Goal: Task Accomplishment & Management: Use online tool/utility

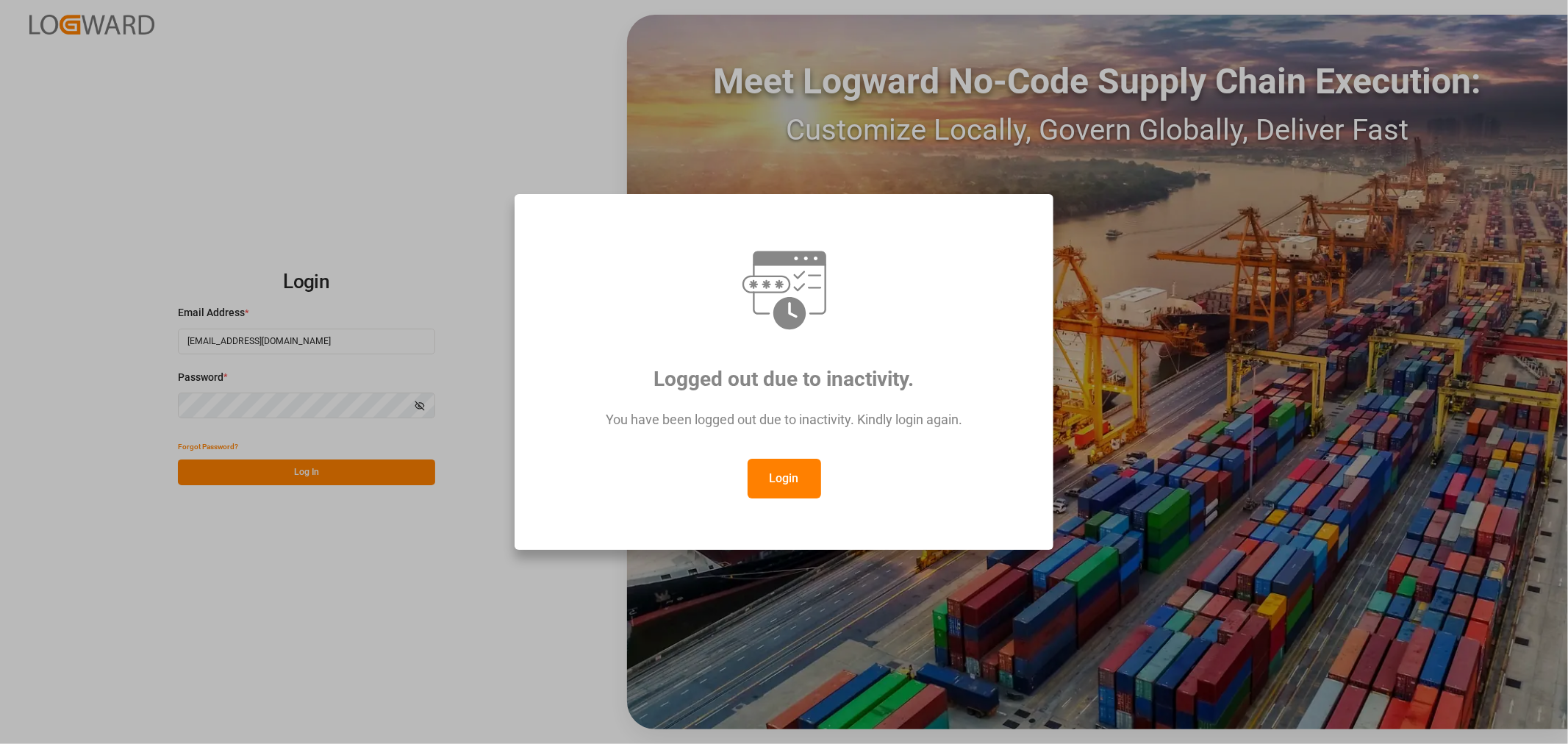
click at [796, 477] on button "Login" at bounding box center [784, 478] width 73 height 40
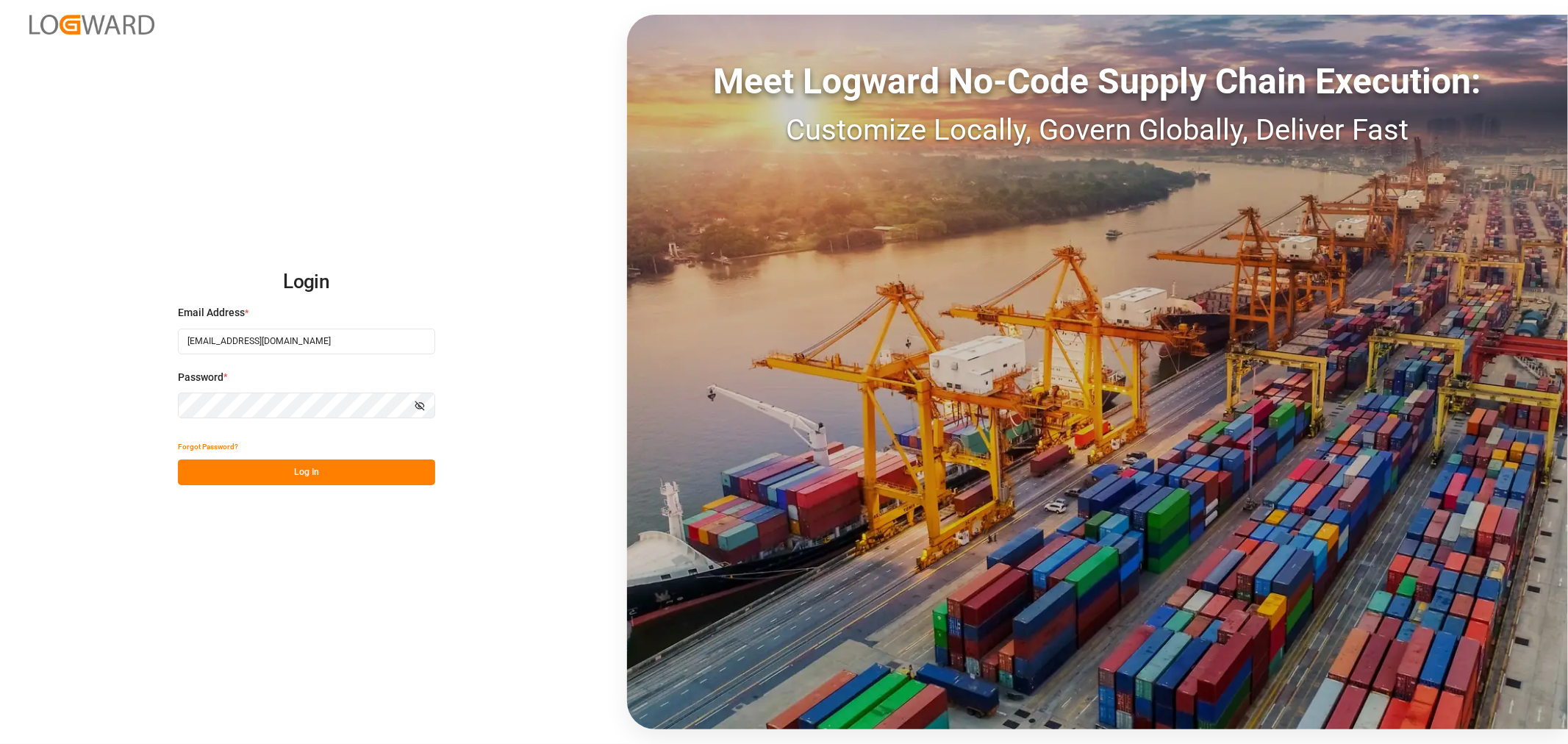
click at [303, 471] on button "Log In" at bounding box center [306, 472] width 257 height 25
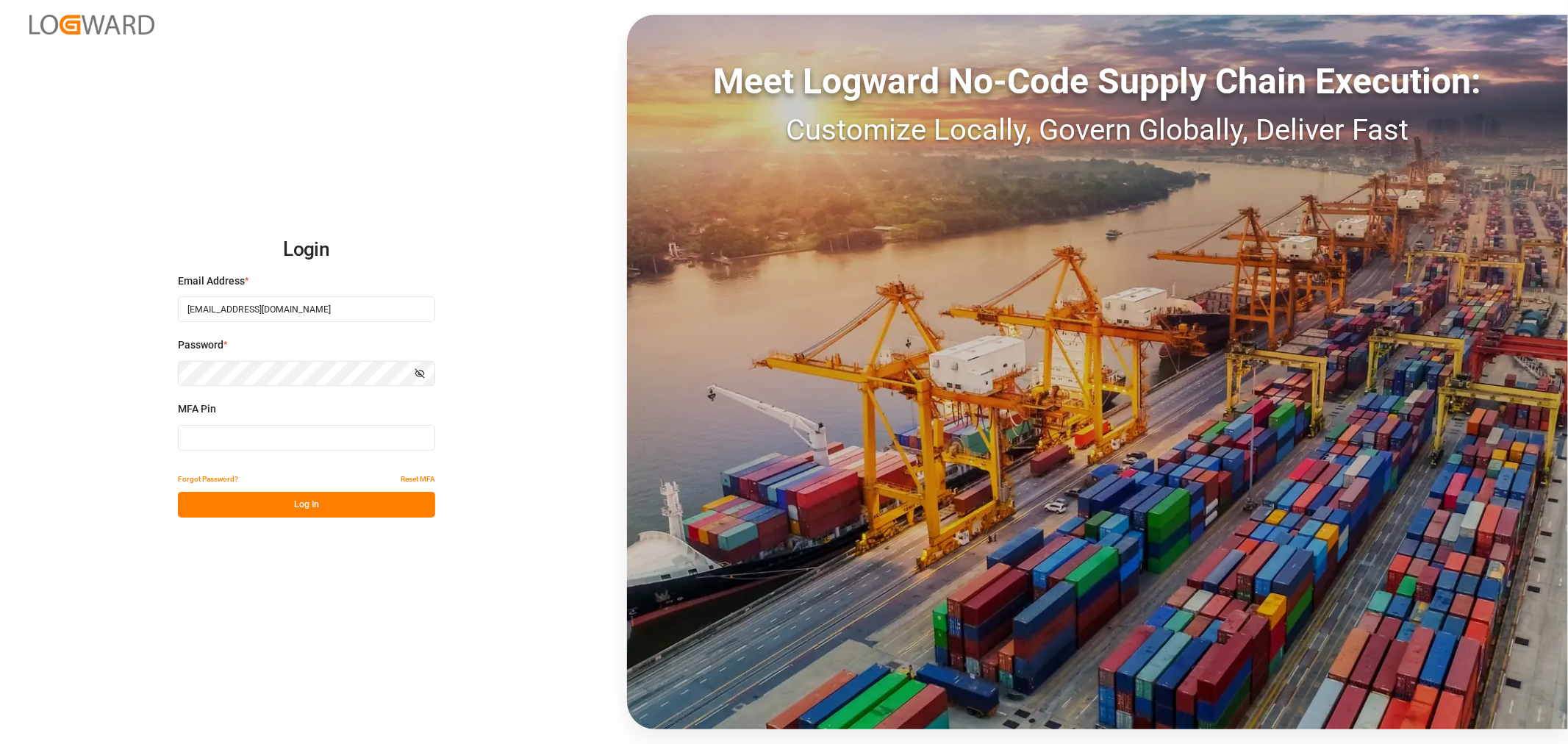
click at [266, 449] on input at bounding box center [306, 438] width 257 height 25
type input "654392"
click at [279, 495] on button "Log In" at bounding box center [306, 504] width 257 height 25
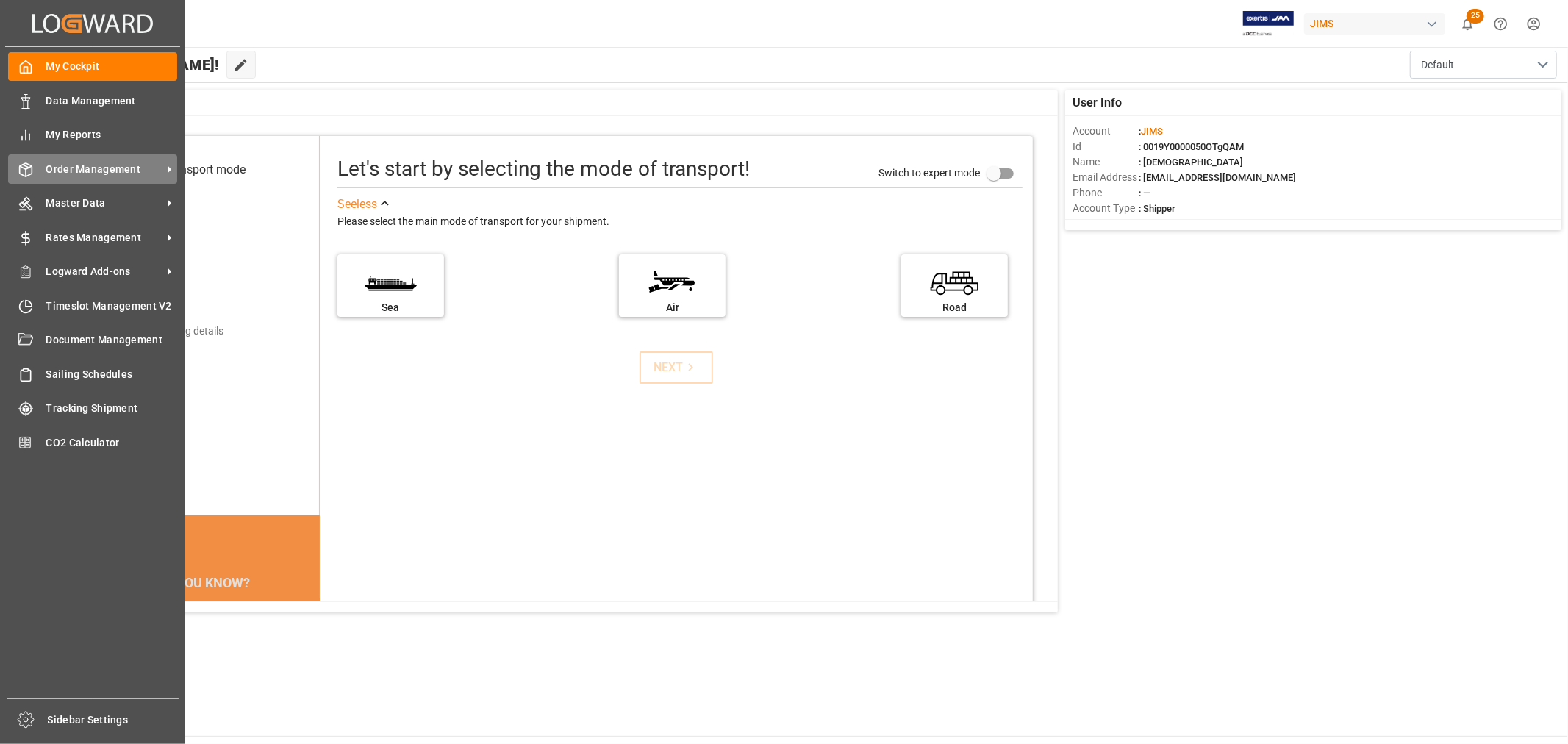
click at [108, 166] on span "Order Management" at bounding box center [104, 169] width 116 height 16
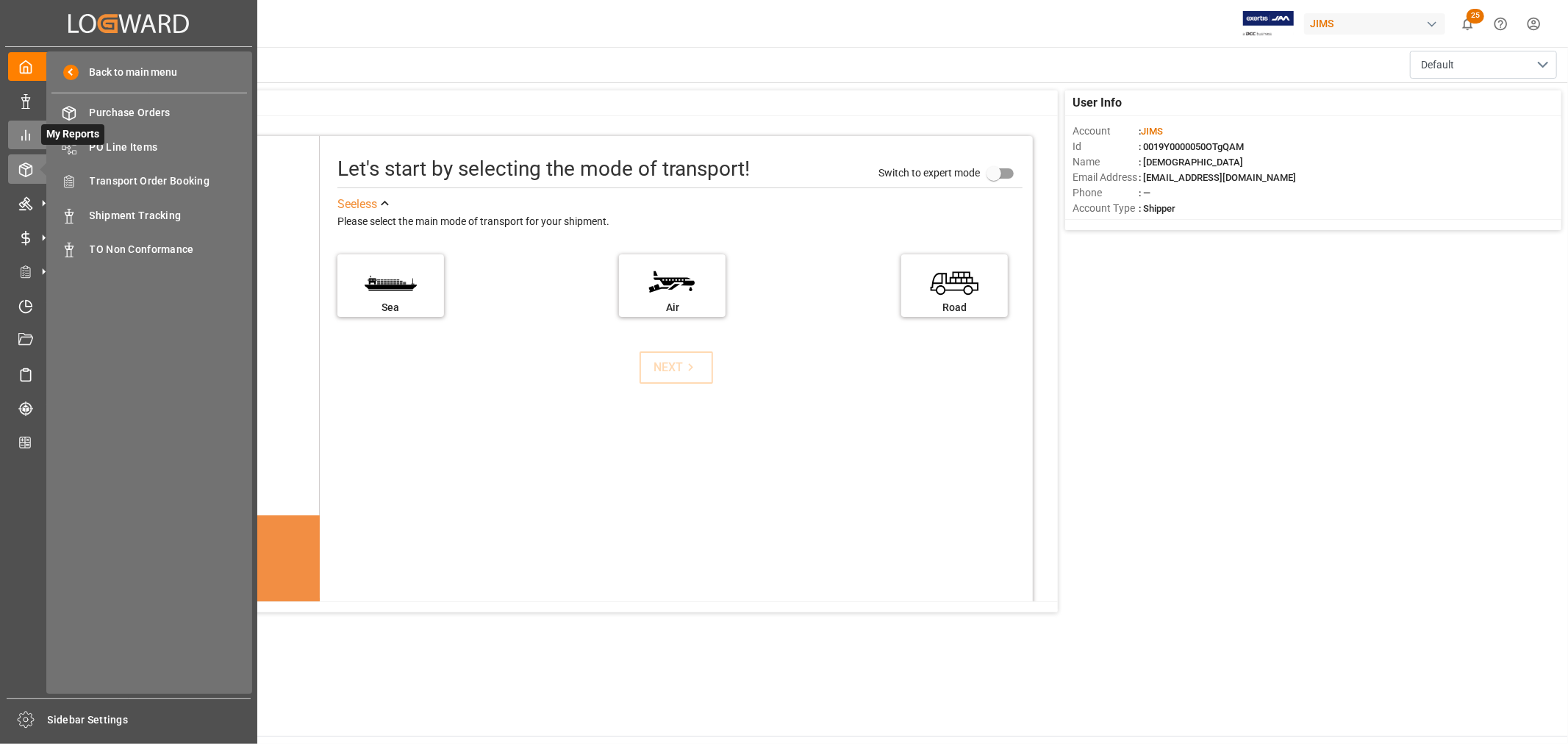
click at [23, 130] on icon at bounding box center [26, 136] width 15 height 15
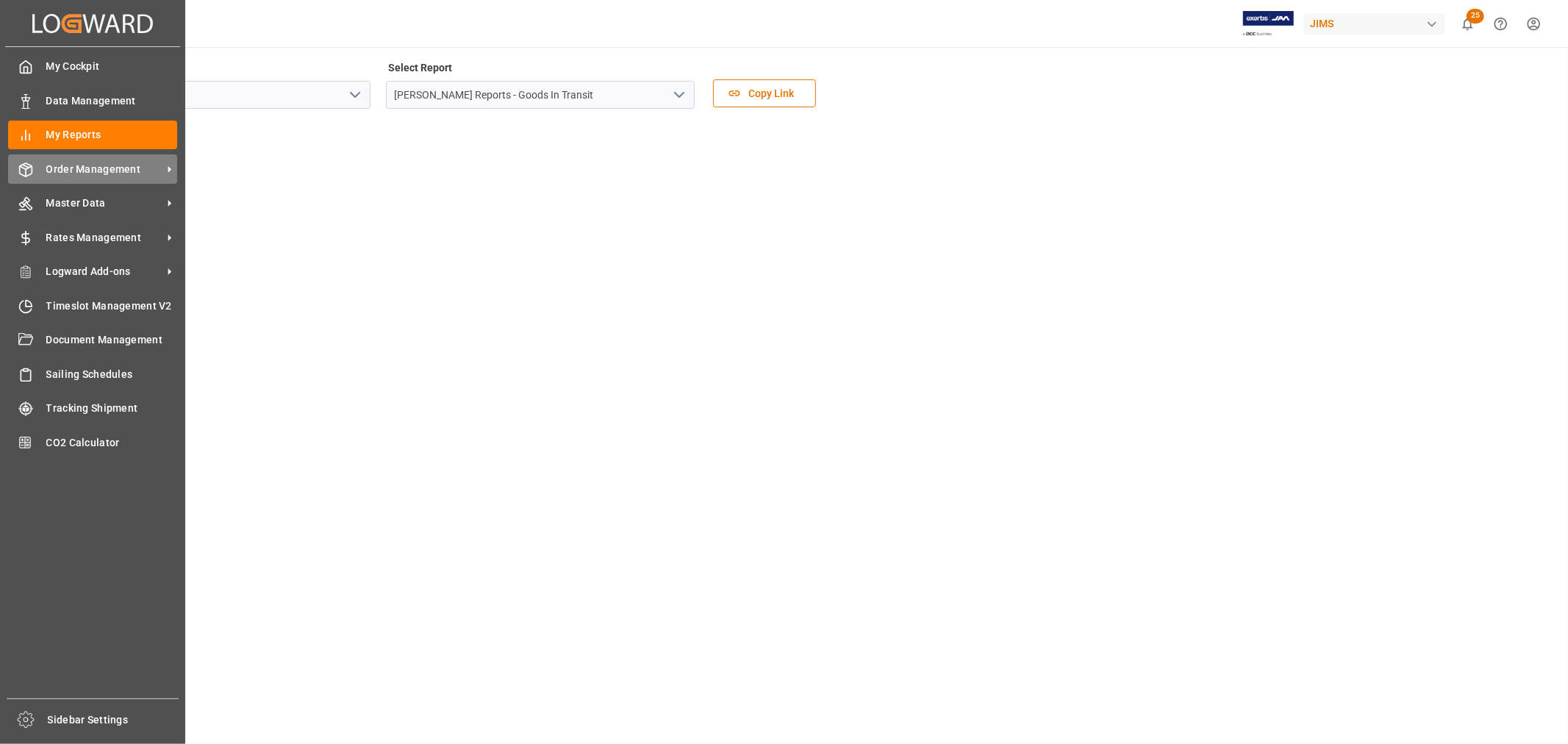
click at [64, 163] on span "Order Management" at bounding box center [104, 169] width 116 height 16
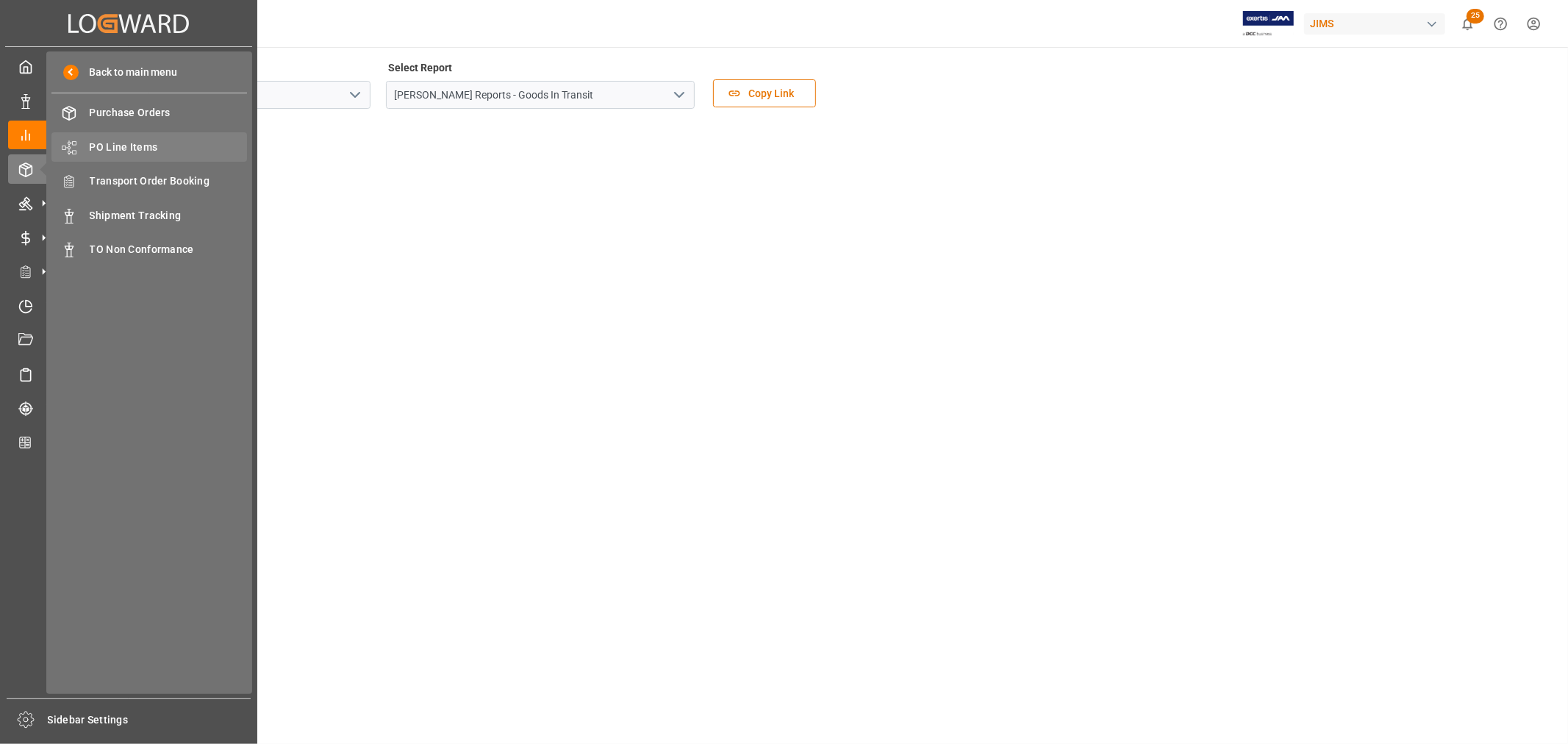
click at [142, 149] on span "PO Line Items" at bounding box center [169, 147] width 158 height 16
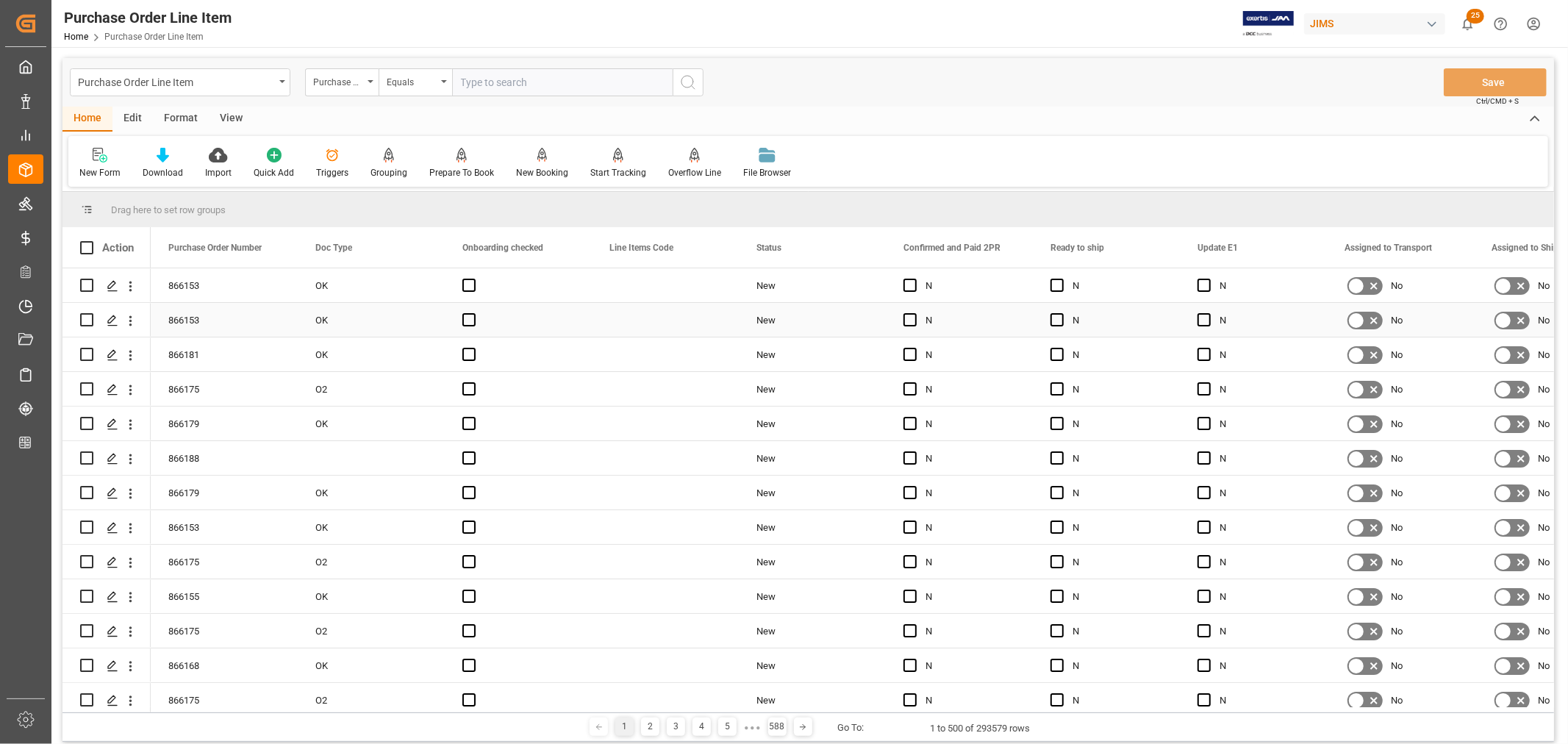
click at [527, 284] on div "Press SPACE to select this row." at bounding box center [518, 285] width 147 height 34
click at [646, 282] on div "Press SPACE to select this row." at bounding box center [665, 285] width 147 height 34
click at [194, 295] on div "866153" at bounding box center [224, 285] width 147 height 34
click at [324, 293] on div "OK" at bounding box center [371, 285] width 147 height 34
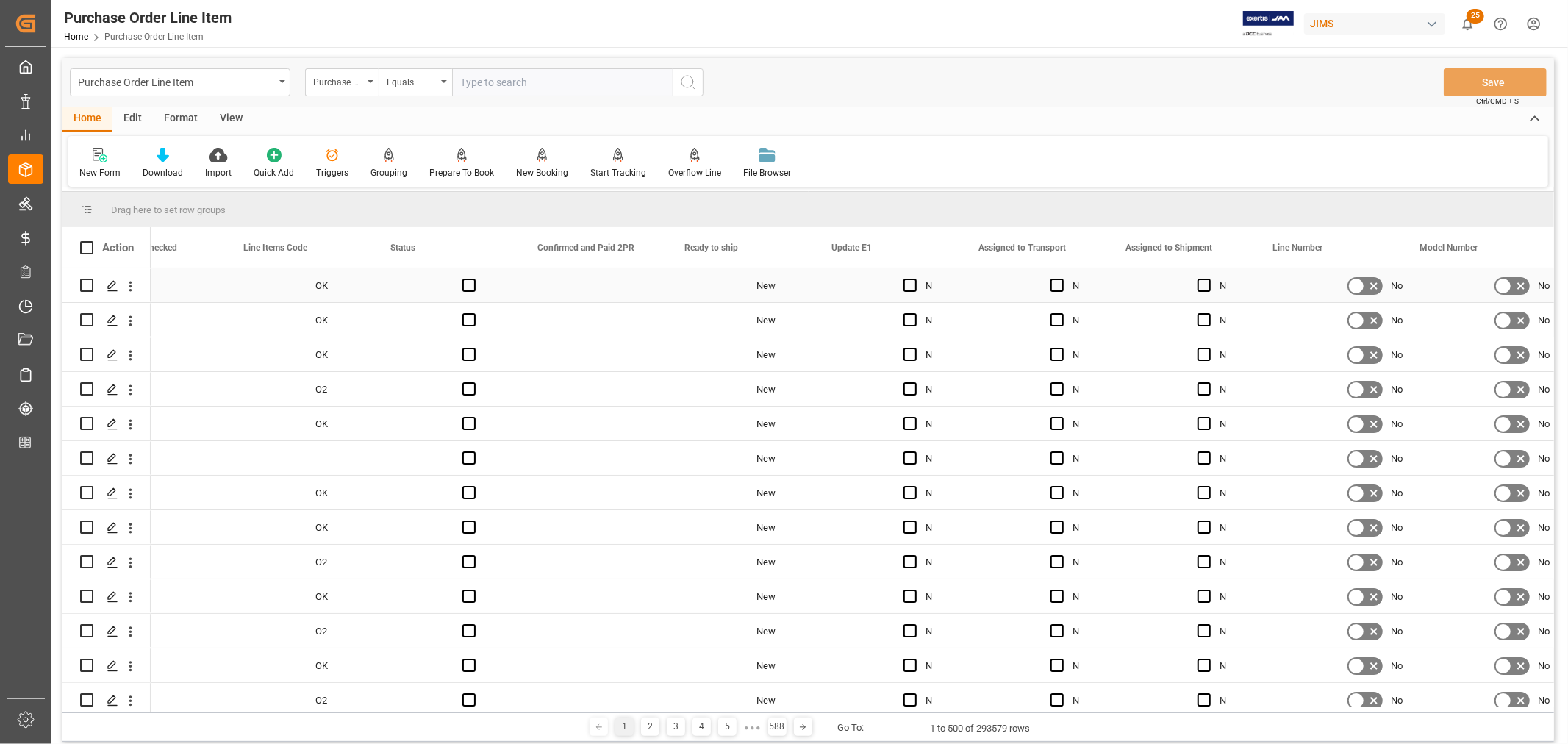
click at [925, 292] on div "N" at bounding box center [970, 285] width 90 height 34
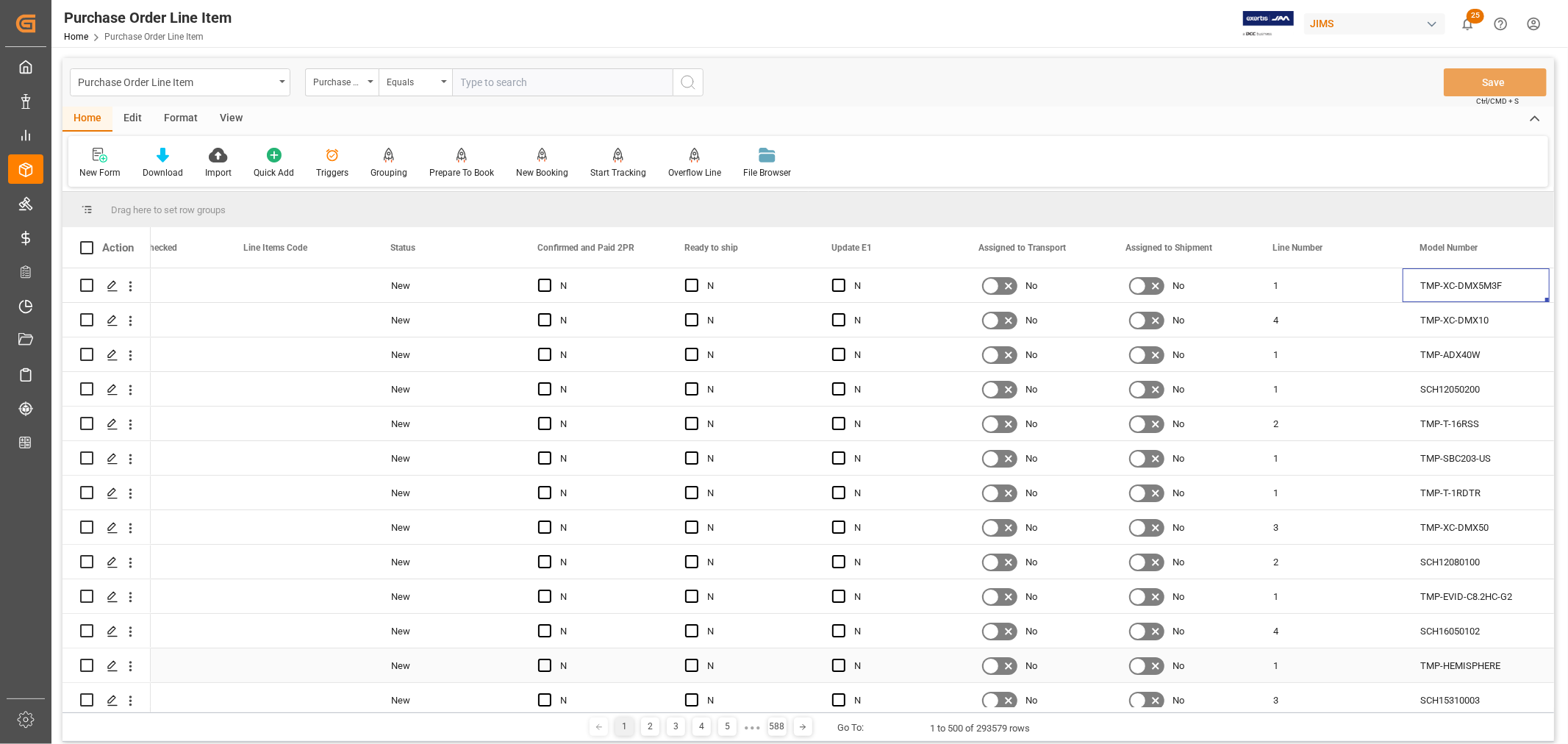
click at [1458, 670] on div "TMP-HEMISPHERE" at bounding box center [1476, 665] width 147 height 34
click at [1457, 665] on div "TMP-HEMISPHERE" at bounding box center [1476, 665] width 147 height 34
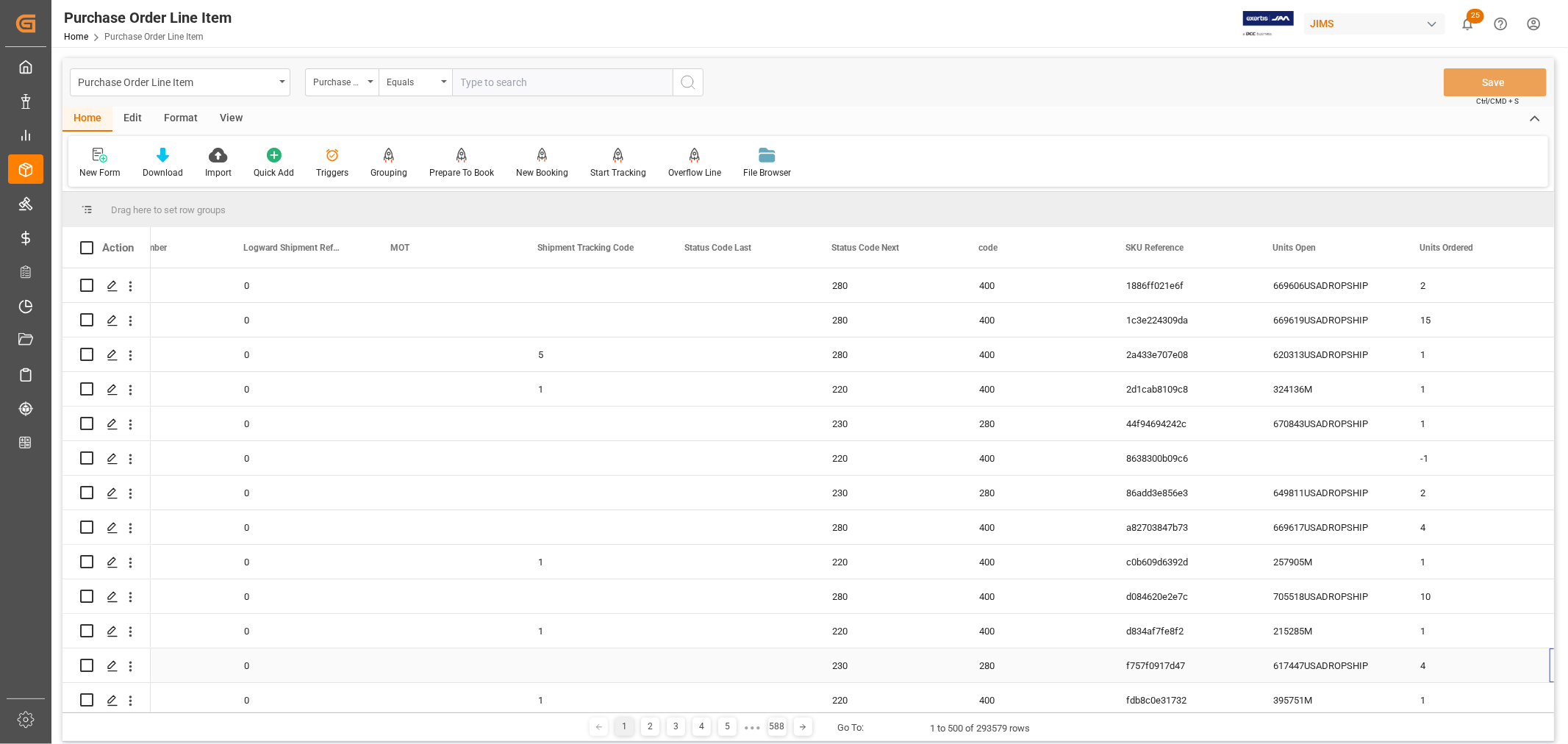
scroll to position [0, 0]
